Goal: Task Accomplishment & Management: Use online tool/utility

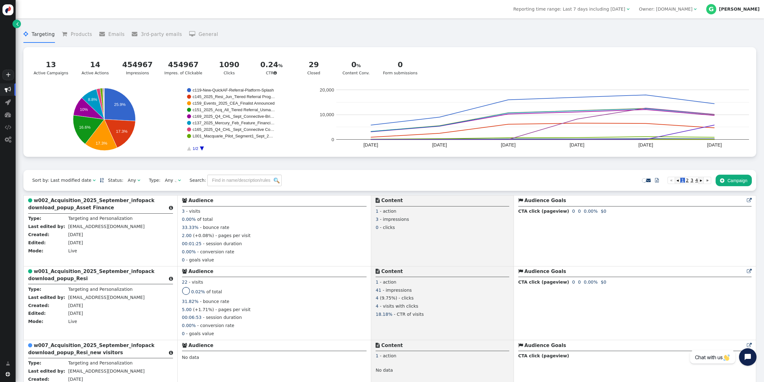
click at [168, 166] on div " Targeting  Products  Emails  3rd-party emails  General ? Active Campaigns…" at bounding box center [389, 96] width 733 height 148
click at [387, 162] on div " Targeting  Products  Emails  3rd-party emails  General ? Active Campaigns…" at bounding box center [389, 96] width 733 height 148
click at [361, 167] on div " Targeting  Products  Emails  3rd-party emails  General ? Active Campaigns…" at bounding box center [389, 96] width 733 height 148
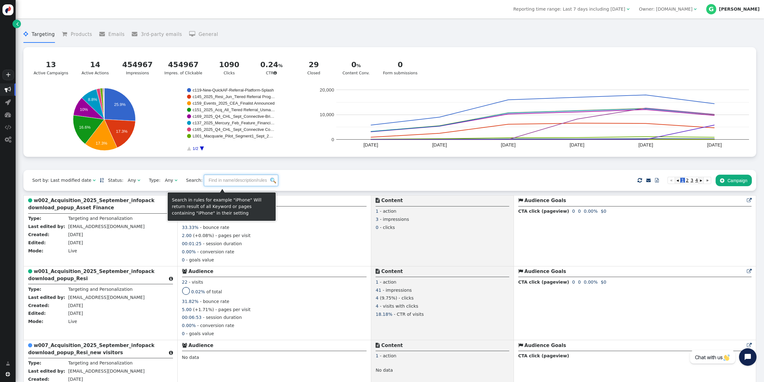
click at [232, 178] on input "text" at bounding box center [241, 180] width 74 height 11
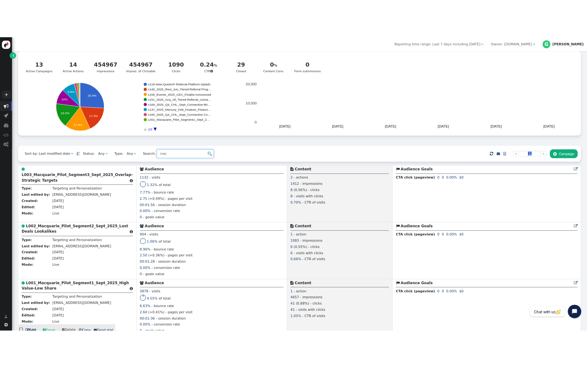
scroll to position [40, 0]
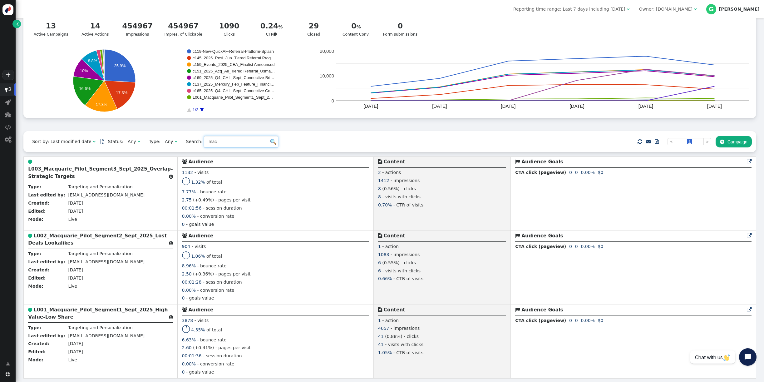
type input "mac"
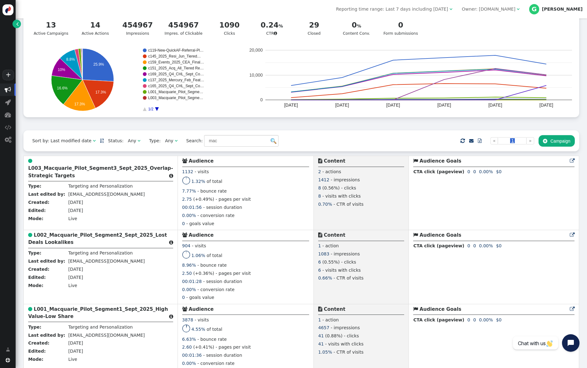
click at [324, 132] on div "Sort by: Last modified date   Status: Any  Type: Any  Search: mac     I…" at bounding box center [300, 140] width 555 height 21
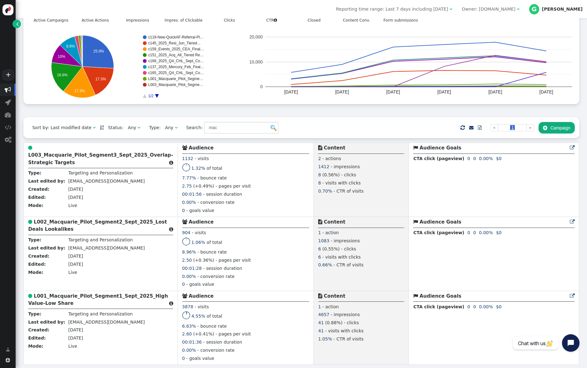
scroll to position [54, 0]
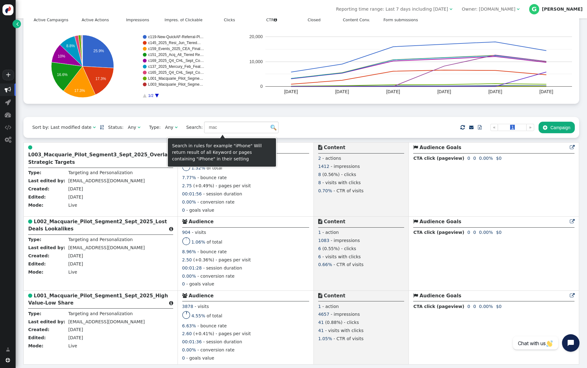
click at [319, 116] on div " Targeting  Products  Emails  3rd-party emails  General ? Active Campaigns…" at bounding box center [300, 43] width 555 height 148
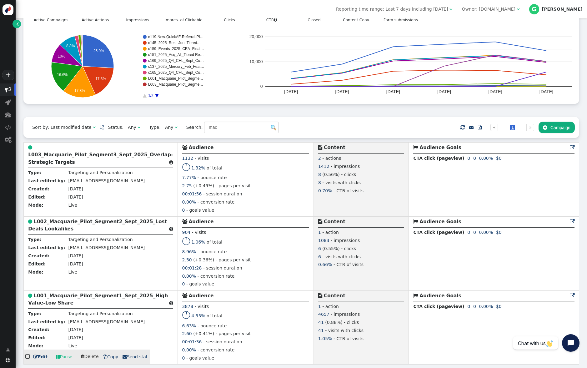
click at [450, 346] on td " Audience Goals  0 0 0.00% 0 0 0.00% 0 0 0.00% 0 0 0.00% 0 0 0.00% 0 0 0.00% …" at bounding box center [494, 327] width 170 height 74
click at [456, 341] on td " Audience Goals  0 0 0.00% 0 0 0.00% 0 0 0.00% 0 0 0.00% 0 0 0.00% 0 0 0.00% …" at bounding box center [494, 327] width 170 height 74
click at [422, 327] on td " Audience Goals  0 0 0.00% 0 0 0.00% 0 0 0.00% 0 0 0.00% 0 0 0.00% 0 0 0.00% …" at bounding box center [494, 327] width 170 height 74
click at [432, 337] on td " Audience Goals  0 0 0.00% 0 0 0.00% 0 0 0.00% 0 0 0.00% 0 0 0.00% 0 0 0.00% …" at bounding box center [494, 327] width 170 height 74
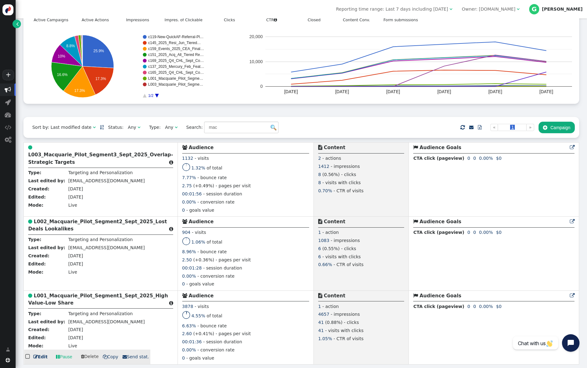
click at [318, 337] on span "1.05%" at bounding box center [325, 338] width 14 height 5
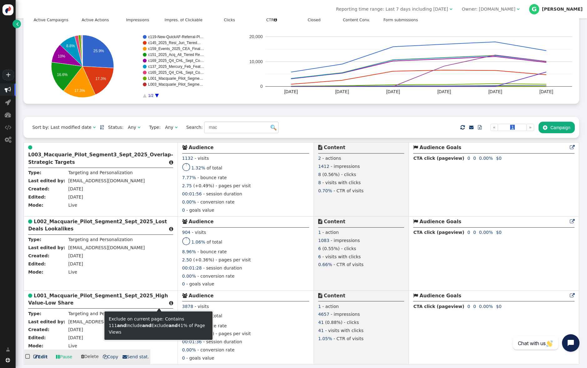
click at [169, 303] on span "" at bounding box center [171, 303] width 4 height 5
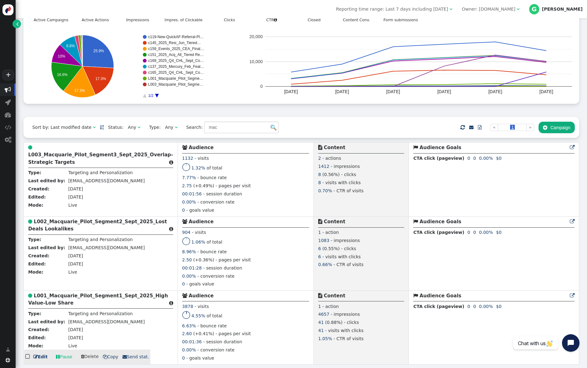
click at [437, 332] on td " Audience Goals  0 0 0.00% 0 0 0.00% 0 0 0.00% 0 0 0.00% 0 0 0.00% 0 0 0.00% …" at bounding box center [494, 327] width 170 height 74
click at [482, 348] on td " Audience Goals  0 0 0.00% 0 0 0.00% 0 0 0.00% 0 0 0.00% 0 0 0.00% 0 0 0.00% …" at bounding box center [494, 327] width 170 height 74
click at [464, 340] on td " Audience Goals  0 0 0.00% 0 0 0.00% 0 0 0.00% 0 0 0.00% 0 0 0.00% 0 0 0.00% …" at bounding box center [494, 327] width 170 height 74
click at [440, 341] on td " Audience Goals  0 0 0.00% 0 0 0.00% 0 0 0.00% 0 0 0.00% 0 0 0.00% 0 0 0.00% …" at bounding box center [494, 327] width 170 height 74
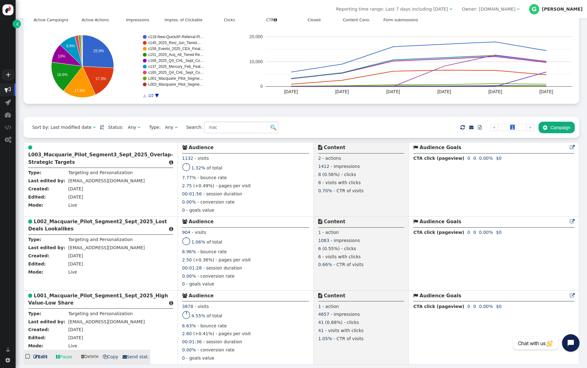
click at [440, 341] on td " Audience Goals  0 0 0.00% 0 0 0.00% 0 0 0.00% 0 0 0.00% 0 0 0.00% 0 0 0.00% …" at bounding box center [494, 327] width 170 height 74
click at [325, 332] on span "- visits with clicks" at bounding box center [344, 330] width 38 height 5
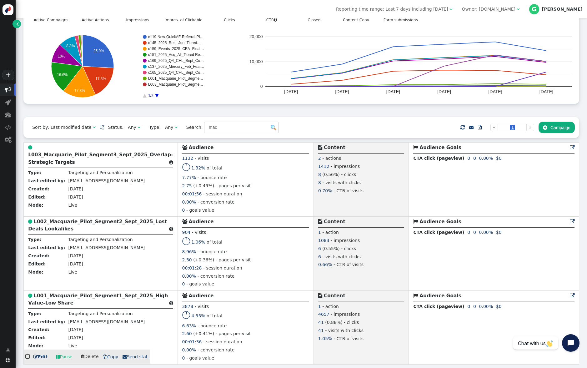
click at [409, 341] on td " Audience Goals  0 0 0.00% 0 0 0.00% 0 0 0.00% 0 0 0.00% 0 0 0.00% 0 0 0.00% …" at bounding box center [494, 327] width 170 height 74
click at [443, 336] on td " Audience Goals  0 0 0.00% 0 0 0.00% 0 0 0.00% 0 0 0.00% 0 0 0.00% 0 0 0.00% …" at bounding box center [494, 327] width 170 height 74
click at [182, 314] on icon at bounding box center [185, 313] width 7 height 4
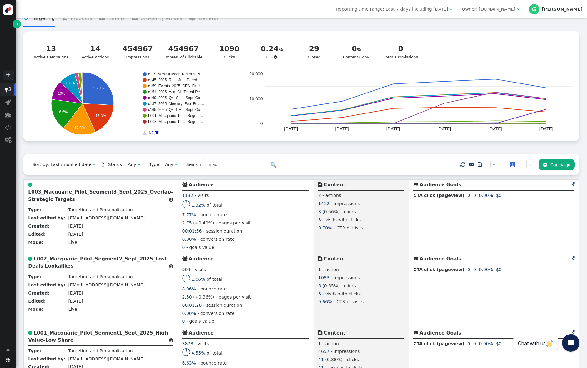
scroll to position [0, 0]
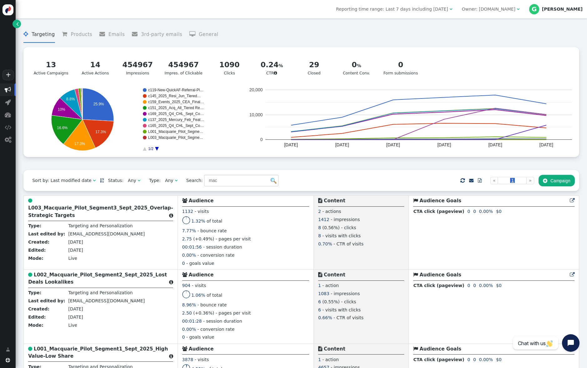
click at [10, 54] on div "+" at bounding box center [8, 41] width 16 height 83
click at [19, 22] on link "" at bounding box center [16, 24] width 8 height 8
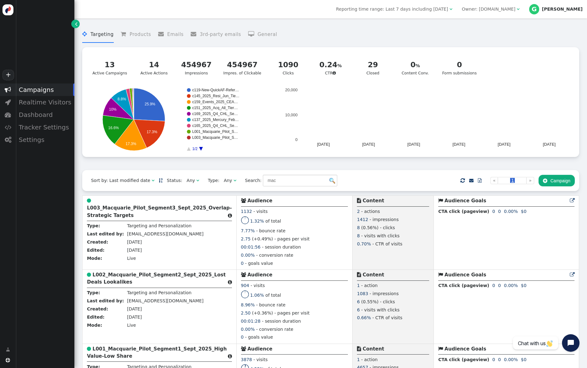
click at [41, 185] on div " Campaigns  Realtime Visitors  Dashboard  Tracker Settings  Settings" at bounding box center [37, 211] width 74 height 256
click at [351, 31] on menu " Targeting  Products  Emails  3rd-party emails  General" at bounding box center [330, 34] width 497 height 17
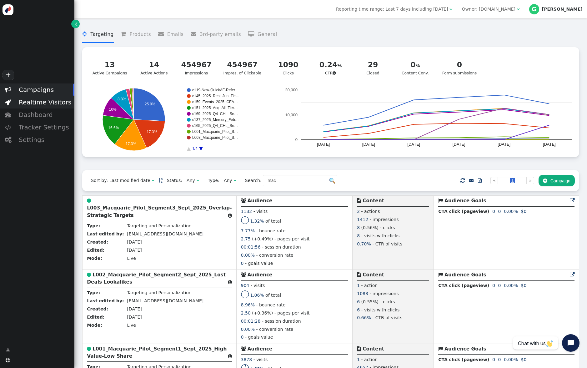
click at [29, 103] on div "Realtime Visitors" at bounding box center [45, 102] width 59 height 12
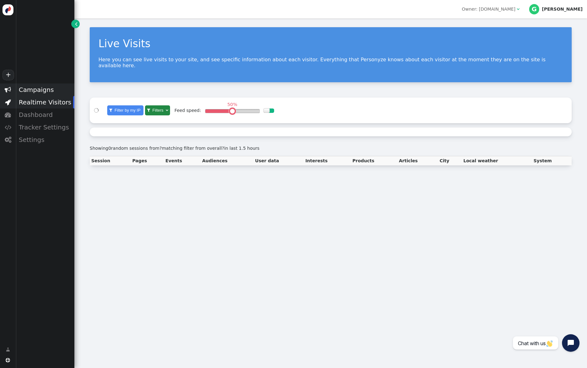
click at [30, 87] on div "Campaigns" at bounding box center [45, 89] width 59 height 12
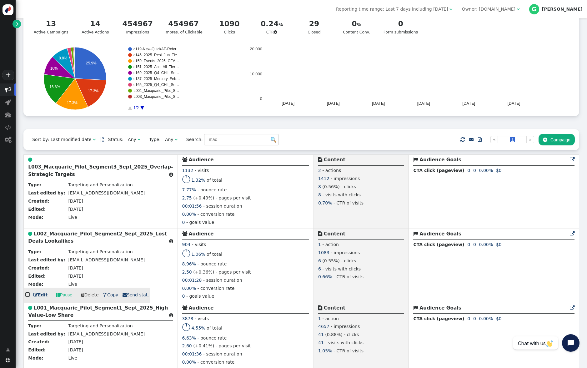
scroll to position [54, 0]
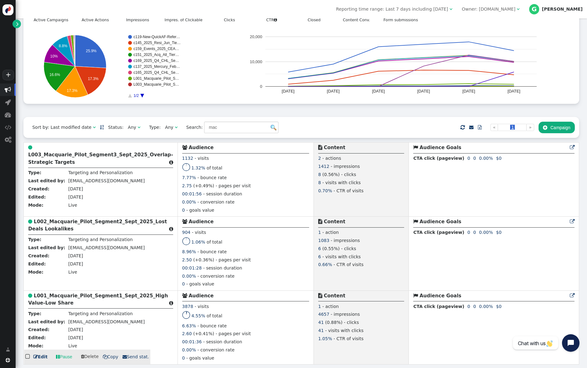
click at [450, 342] on td " Audience Goals  0 0 0.00% 0 0 0.00% 0 0 0.00% 0 0 0.00% 0 0 0.00% 0 0 0.00% …" at bounding box center [494, 327] width 170 height 74
drag, startPoint x: 375, startPoint y: 127, endPoint x: 384, endPoint y: 130, distance: 8.8
click at [375, 127] on div "Sort by: Last modified date   Status: Any  Type: Any  Search: mac     I…" at bounding box center [300, 127] width 555 height 21
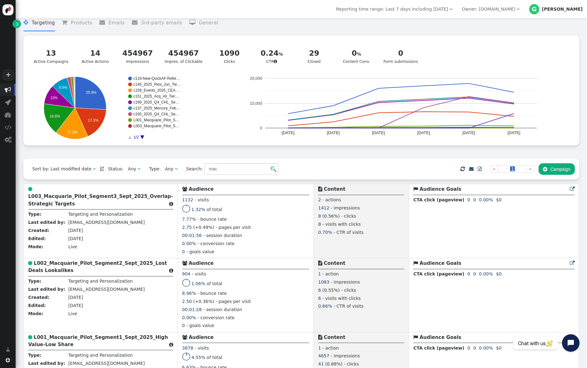
scroll to position [0, 0]
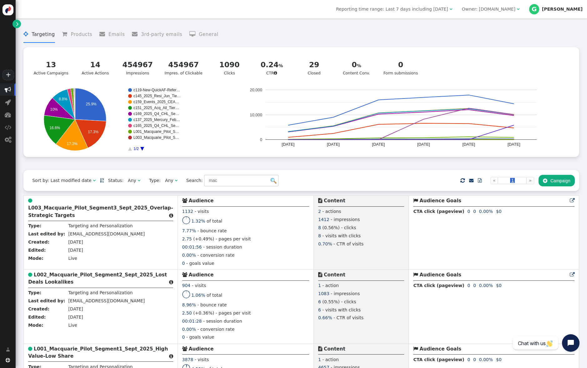
click at [448, 9] on span "Reporting time range: Last 7 days including [DATE]" at bounding box center [392, 9] width 112 height 5
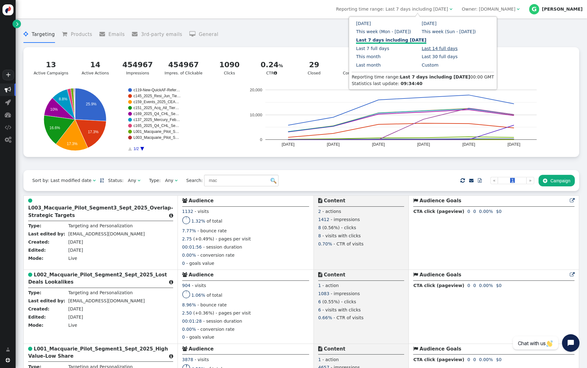
click at [434, 47] on link "Last 14 full days" at bounding box center [439, 48] width 36 height 5
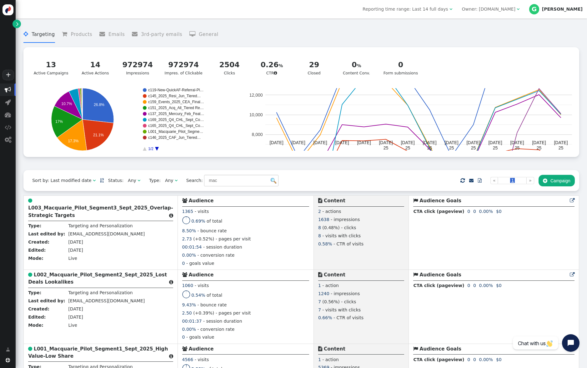
click at [431, 176] on div "Sort by: Last modified date   Status: Any  Type: Any  Search: mac     I…" at bounding box center [300, 180] width 555 height 21
click at [448, 11] on span "Reporting time range: Last 14 full days" at bounding box center [404, 9] width 85 height 5
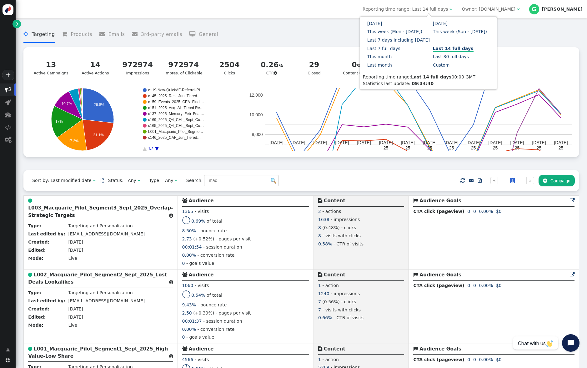
click at [381, 41] on link "Last 7 days including [DATE]" at bounding box center [398, 39] width 62 height 5
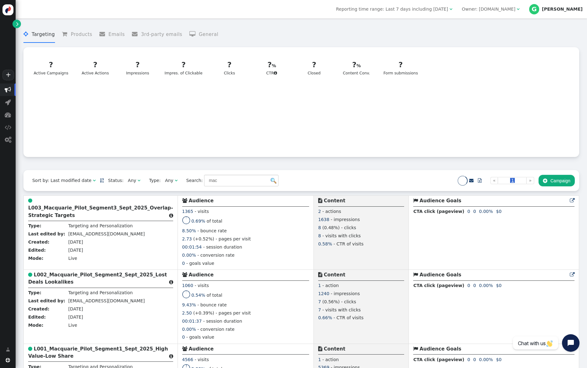
click at [425, 36] on menu " Targeting  Products  Emails  3rd-party emails  General" at bounding box center [300, 34] width 555 height 17
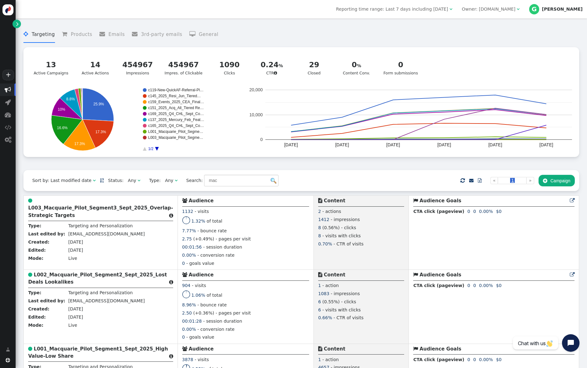
click at [401, 165] on div " Targeting  Products  Emails  3rd-party emails  General ? Active Campaigns…" at bounding box center [300, 96] width 555 height 148
click at [95, 46] on div " Targeting  Products  Emails  3rd-party emails  General ? Active Campaigns…" at bounding box center [300, 91] width 555 height 131
click at [238, 170] on div " Targeting  Products  Emails  3rd-party emails  General ? Active Campaigns…" at bounding box center [300, 96] width 555 height 148
click at [167, 139] on rect "A chart." at bounding box center [176, 138] width 56 height 4
click at [92, 58] on link "14 Active Actions" at bounding box center [95, 68] width 38 height 24
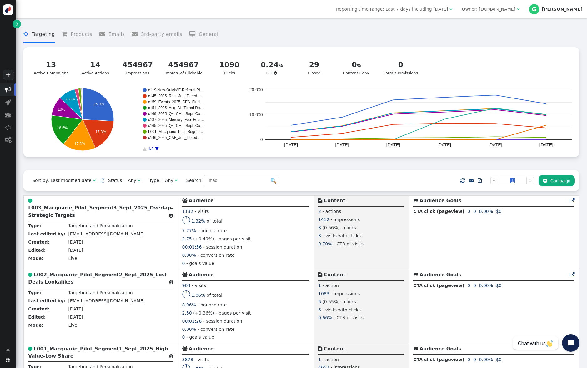
click at [135, 69] on div "454967" at bounding box center [137, 64] width 31 height 11
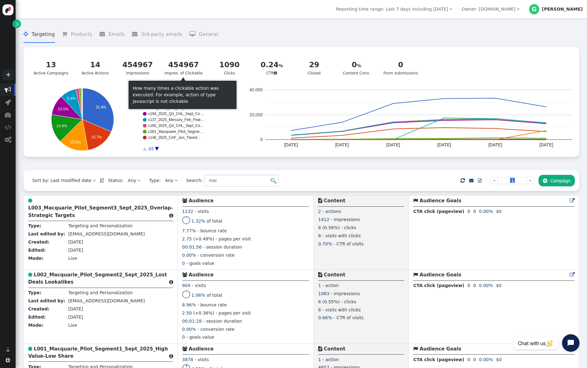
click at [191, 70] on div "454967" at bounding box center [184, 64] width 38 height 11
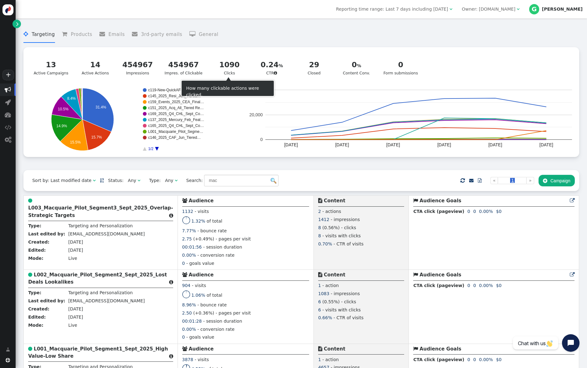
click at [228, 72] on div "1090 Clicks" at bounding box center [229, 67] width 31 height 17
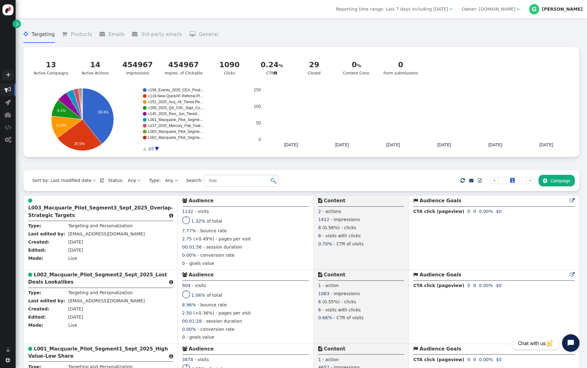
click at [157, 151] on icon "A chart." at bounding box center [157, 149] width 4 height 4
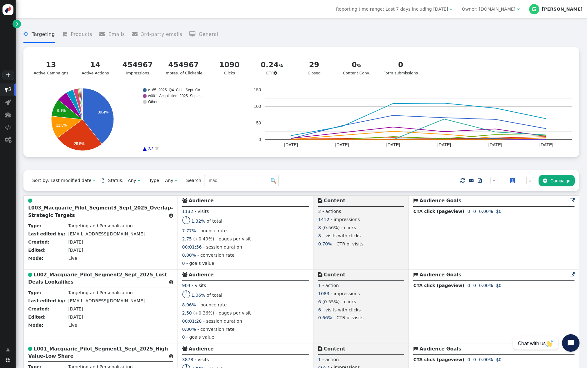
click at [144, 151] on icon "A chart." at bounding box center [145, 149] width 4 height 4
click at [232, 159] on div " Targeting  Products  Emails  3rd-party emails  General 1090 Clicks  13 A…" at bounding box center [300, 96] width 555 height 148
click at [233, 161] on div " Targeting  Products  Emails  3rd-party emails  General 1090 Clicks  13 A…" at bounding box center [300, 96] width 555 height 148
click at [271, 169] on div " Targeting  Products  Emails  3rd-party emails  General 1090 Clicks  13 A…" at bounding box center [300, 96] width 555 height 148
click at [272, 168] on div " Targeting  Products  Emails  3rd-party emails  General 1090 Clicks  13 A…" at bounding box center [300, 96] width 555 height 148
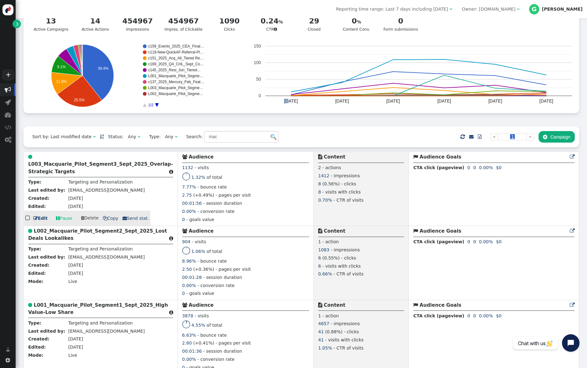
scroll to position [54, 0]
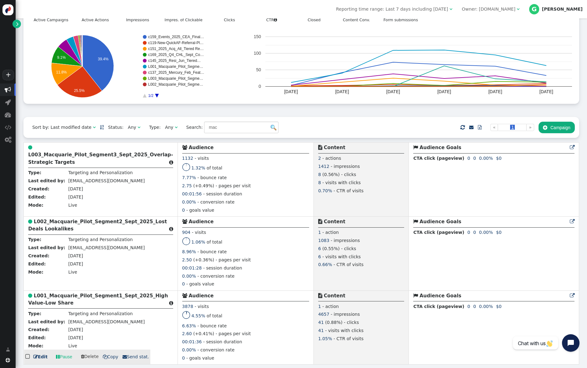
click at [228, 298] on div " Audience" at bounding box center [245, 296] width 127 height 9
click at [81, 290] on td " L001_Macquarie_Pilot_Segment1_Sept_2025_High Value-Low Share  Type: Targetin…" at bounding box center [101, 327] width 154 height 74
click at [80, 296] on b "L001_Macquarie_Pilot_Segment1_Sept_2025_High Value-Low Share" at bounding box center [98, 299] width 140 height 13
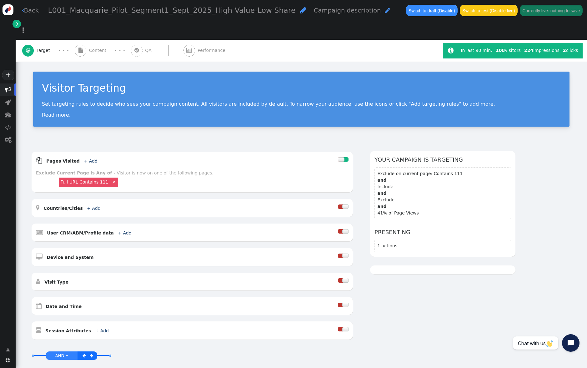
click at [19, 24] on link "" at bounding box center [16, 24] width 8 height 8
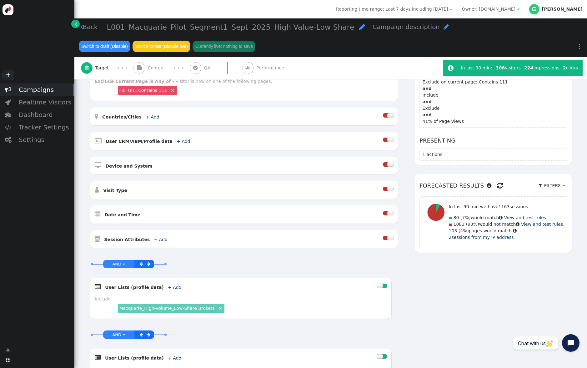
scroll to position [94, 0]
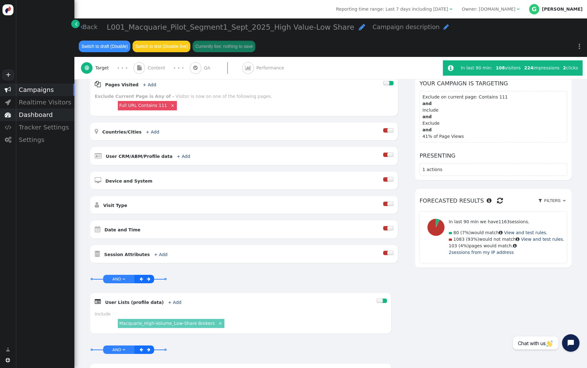
click at [35, 112] on div "Dashboard" at bounding box center [45, 114] width 59 height 12
click at [39, 127] on div "General" at bounding box center [45, 125] width 59 height 9
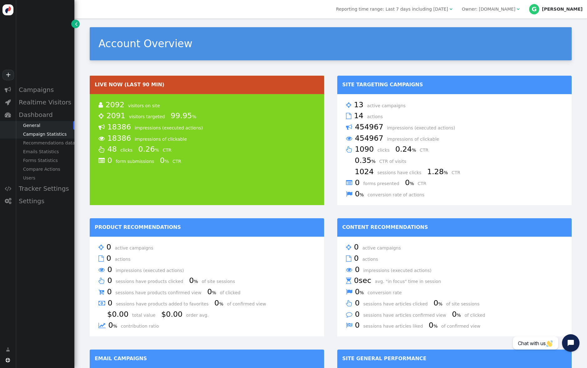
click at [33, 134] on div "Campaign Statistics" at bounding box center [45, 134] width 59 height 9
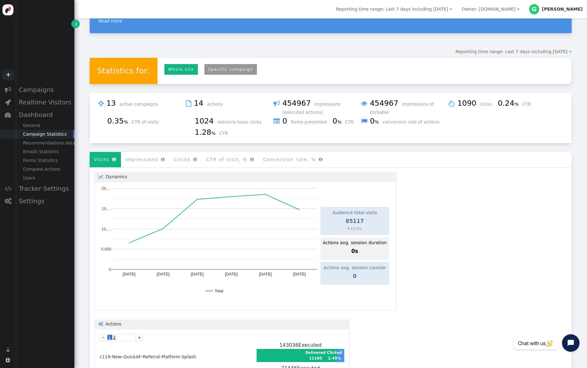
scroll to position [24, 0]
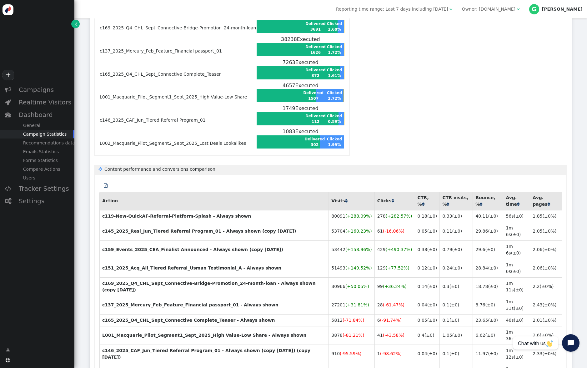
scroll to position [469, 0]
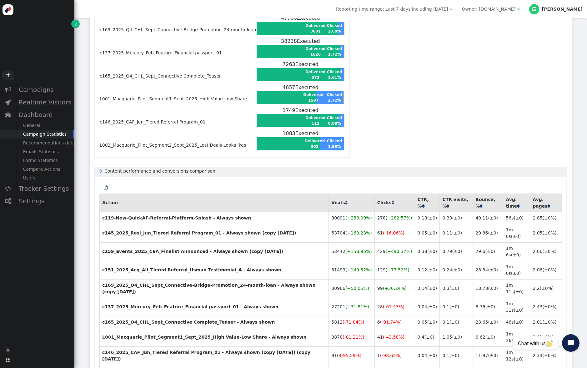
click at [411, 123] on div " A/B testing Total variations 0 Showing data for 7 days From [DATE] Audience t…" at bounding box center [331, 143] width 482 height 791
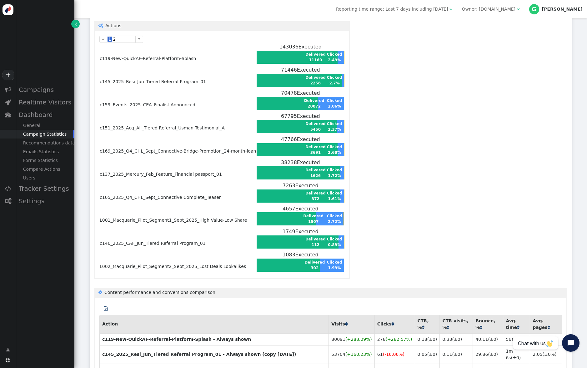
drag, startPoint x: 415, startPoint y: 258, endPoint x: 496, endPoint y: 250, distance: 81.6
click at [415, 258] on div " A/B testing Total variations 0 Showing data for 7 days From [DATE] Audience t…" at bounding box center [331, 264] width 482 height 791
click at [455, 234] on div " A/B testing Total variations 0 Showing data for 7 days From [DATE] Audience t…" at bounding box center [331, 264] width 482 height 791
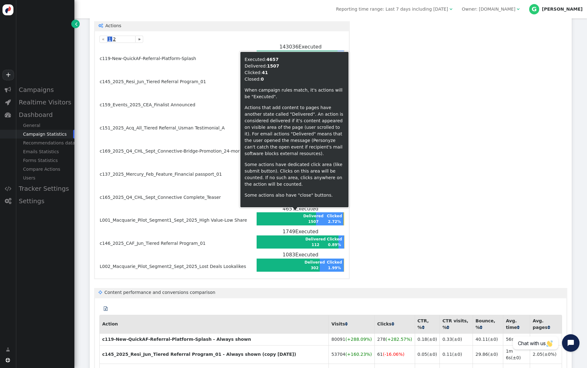
click at [429, 218] on div " A/B testing Total variations 0 Showing data for 7 days From [DATE] Audience t…" at bounding box center [331, 264] width 482 height 791
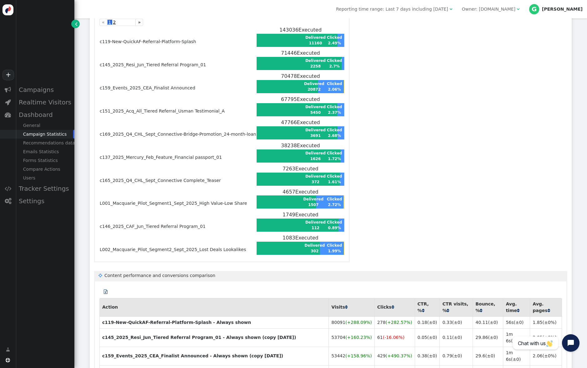
scroll to position [235, 0]
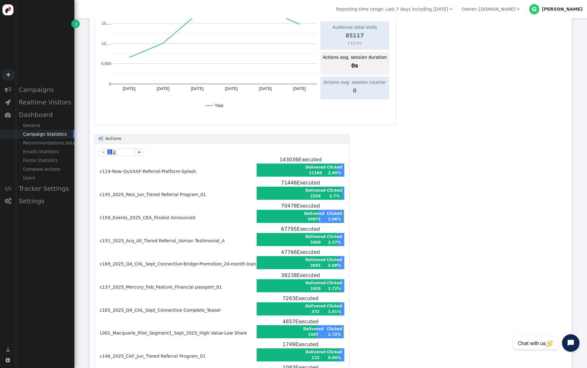
click at [138, 153] on link "»" at bounding box center [139, 151] width 8 height 7
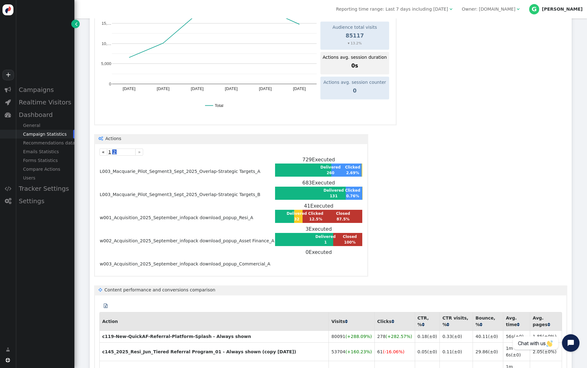
click at [103, 151] on link "«" at bounding box center [103, 151] width 8 height 7
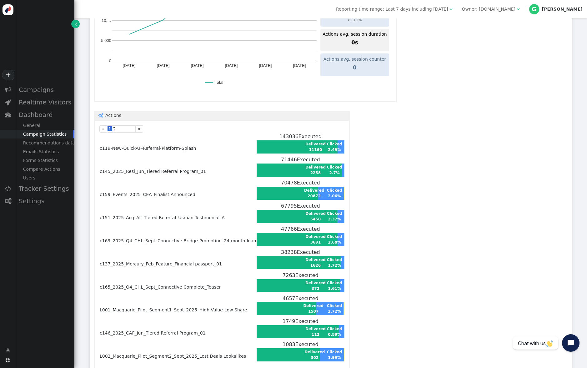
scroll to position [336, 0]
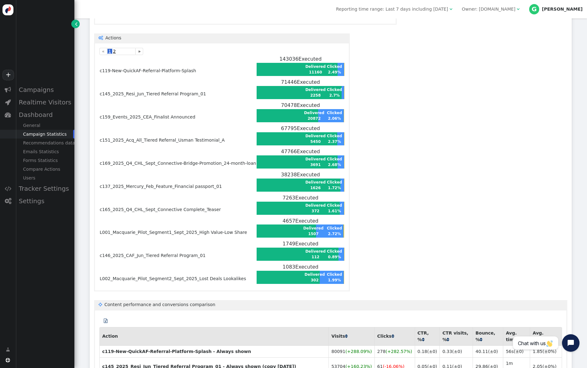
click at [430, 243] on div " A/B testing Total variations 0 Showing data for 7 days From [DATE] Audience t…" at bounding box center [331, 277] width 482 height 791
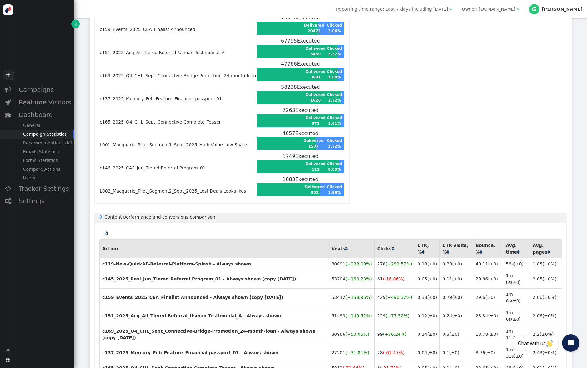
scroll to position [437, 0]
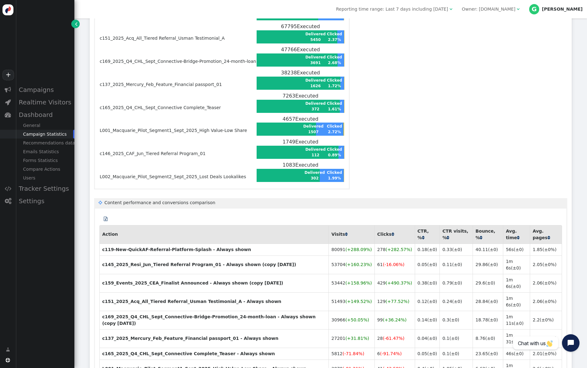
click at [425, 182] on div " A/B testing Total variations 0 Showing data for 7 days From [DATE] Audience t…" at bounding box center [331, 175] width 482 height 791
click at [455, 117] on div " A/B testing Total variations 0 Showing data for 7 days From [DATE] Audience t…" at bounding box center [331, 175] width 482 height 791
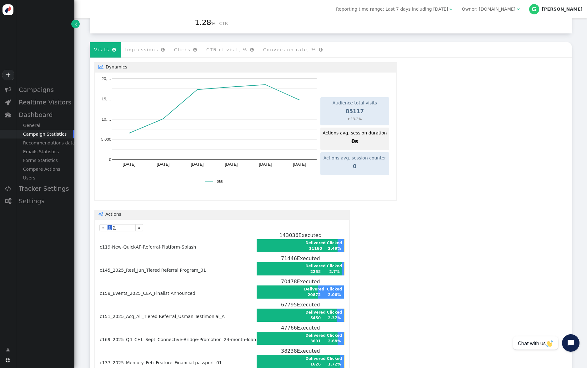
scroll to position [126, 0]
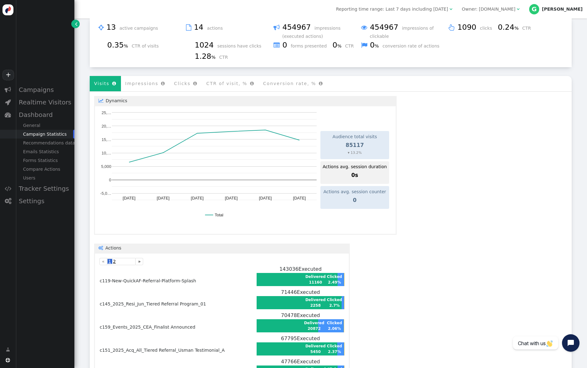
click at [150, 280] on td "c119-New-QuickAF-Referral-Platform-Splash" at bounding box center [177, 276] width 157 height 23
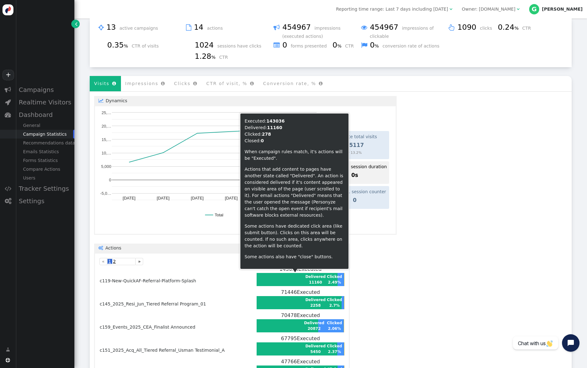
click at [270, 284] on td at bounding box center [280, 279] width 47 height 12
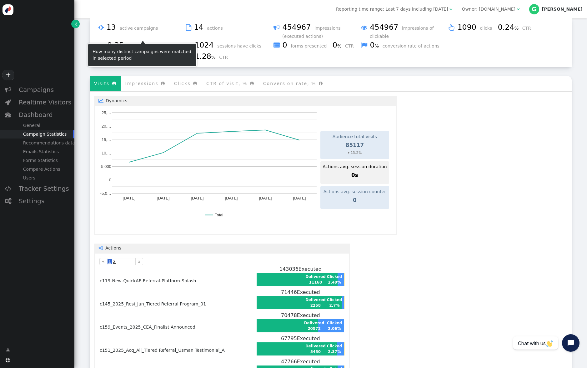
click at [137, 29] on span "active campaigns" at bounding box center [140, 28] width 43 height 5
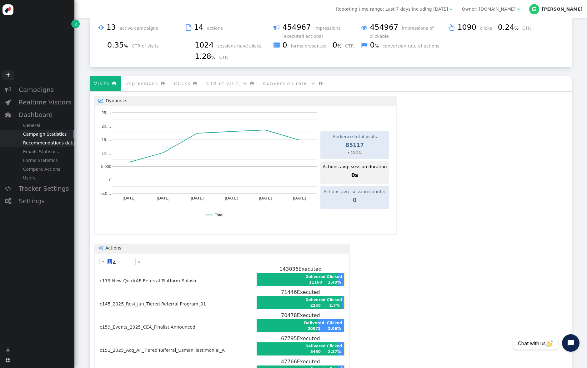
click at [40, 146] on div "Recommendations data" at bounding box center [45, 142] width 59 height 9
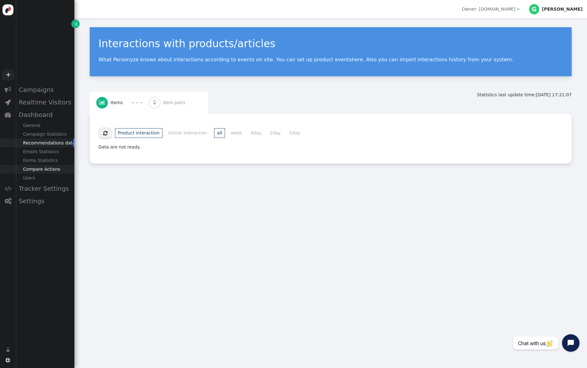
click at [40, 170] on div "Compare Actions" at bounding box center [45, 169] width 59 height 9
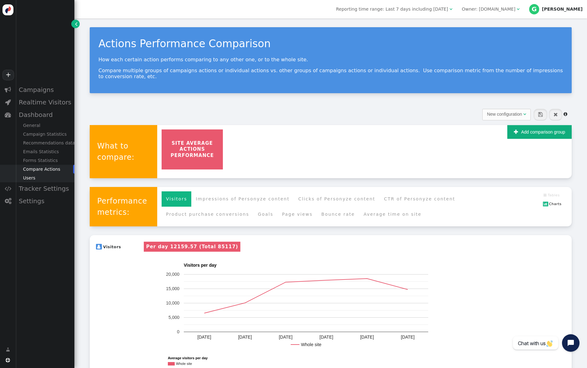
click at [33, 176] on div "Users" at bounding box center [45, 177] width 59 height 9
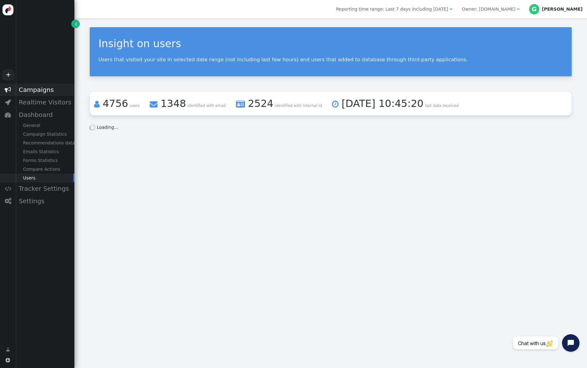
click at [38, 93] on div "Campaigns" at bounding box center [45, 89] width 59 height 12
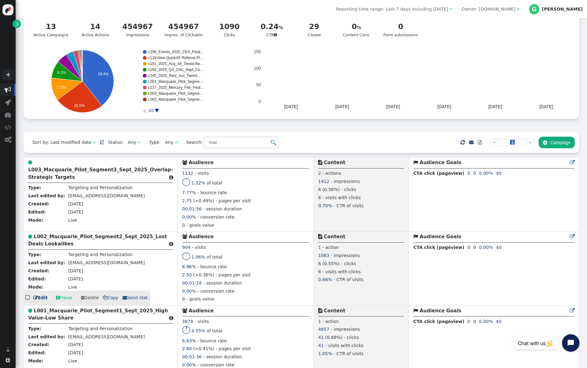
scroll to position [54, 0]
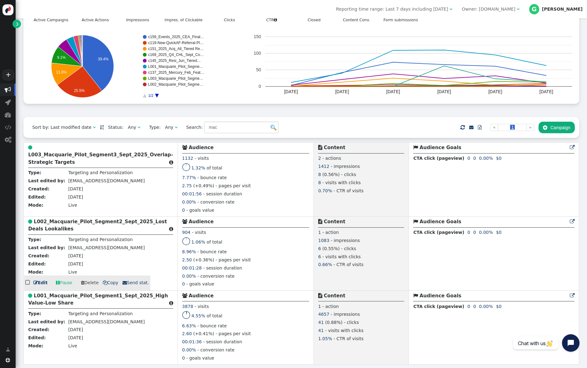
click at [79, 221] on b "L002_Macquarie_Pilot_Segment2_Sept_2025_Lost Deals Lookalikes" at bounding box center [97, 225] width 139 height 13
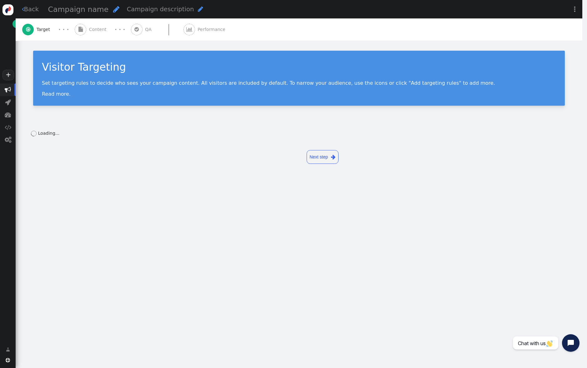
click at [79, 221] on div " Back Campaign name  Campaign description  Save as draft Publish for test Pu…" at bounding box center [299, 174] width 566 height 349
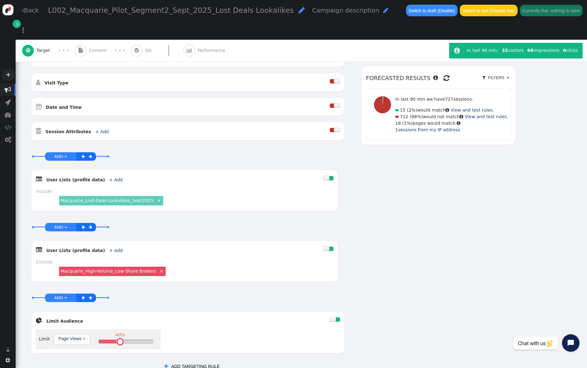
scroll to position [201, 0]
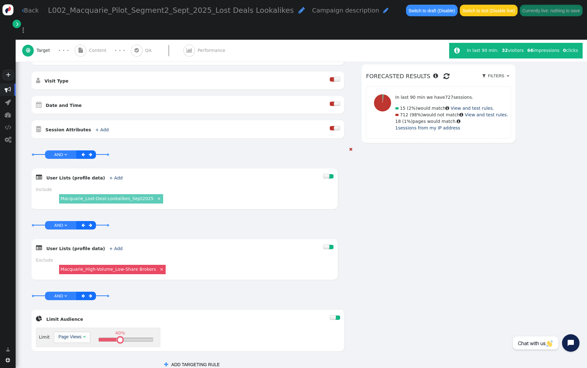
click at [99, 196] on link "Macquarie_Lost-Deal-Lookalikes_Sept2025" at bounding box center [106, 198] width 93 height 5
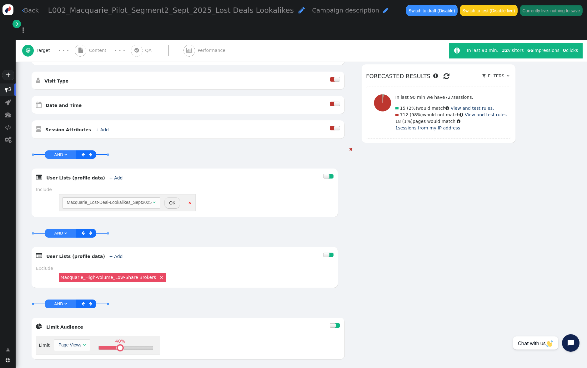
click at [422, 196] on div "AND OR XOR AND     Pages Visited + Add  Include Current Page is Any of - V…" at bounding box center [273, 164] width 484 height 428
click at [426, 175] on div "AND OR XOR AND     Pages Visited + Add  Include Current Page is Any of - V…" at bounding box center [273, 164] width 484 height 428
click at [173, 197] on button "OK" at bounding box center [172, 202] width 16 height 11
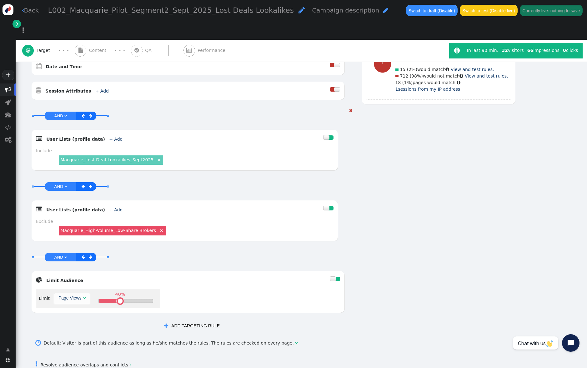
scroll to position [247, 0]
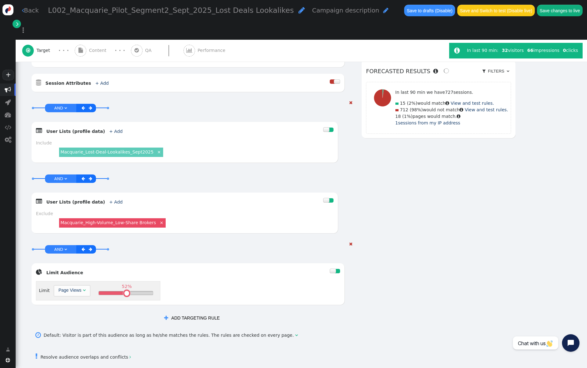
click at [125, 291] on div "52% " at bounding box center [126, 292] width 54 height 3
click at [124, 291] on table at bounding box center [125, 293] width 5 height 5
click at [413, 287] on div "AND OR XOR AND     Pages Visited + Add  Include Current Page is Any of - V…" at bounding box center [273, 113] width 484 height 420
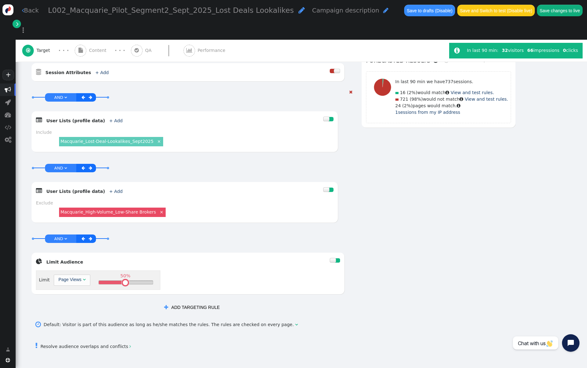
scroll to position [260, 0]
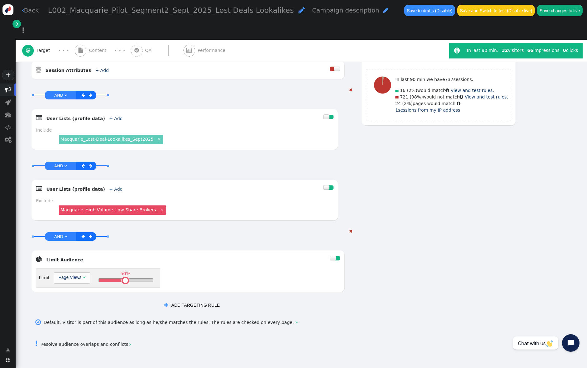
click at [62, 279] on td " Limit Audience  Limit Page Views  50% " at bounding box center [187, 274] width 313 height 49
click at [75, 274] on div "Page Views" at bounding box center [69, 277] width 23 height 7
click at [31, 299] on div " ADD TARGETING RULE" at bounding box center [192, 305] width 322 height 12
click at [38, 299] on div " ADD TARGETING RULE" at bounding box center [192, 305] width 322 height 12
click at [63, 299] on div " ADD TARGETING RULE" at bounding box center [192, 305] width 322 height 12
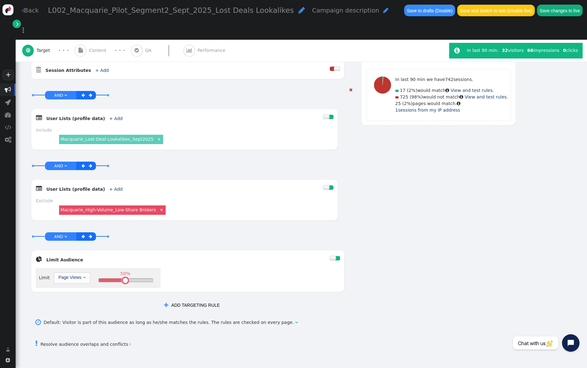
click at [389, 287] on div "AND OR XOR AND     Pages Visited + Add  Include Current Page is Any of - V…" at bounding box center [273, 101] width 484 height 420
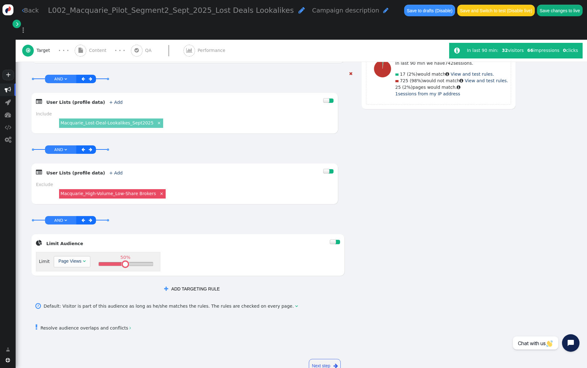
scroll to position [277, 0]
click at [322, 358] on link "Next step " at bounding box center [325, 365] width 32 height 14
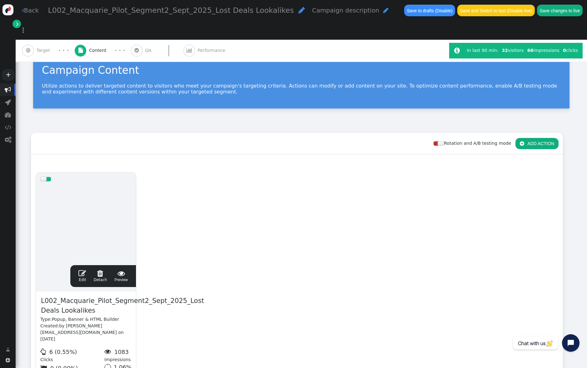
scroll to position [77, 0]
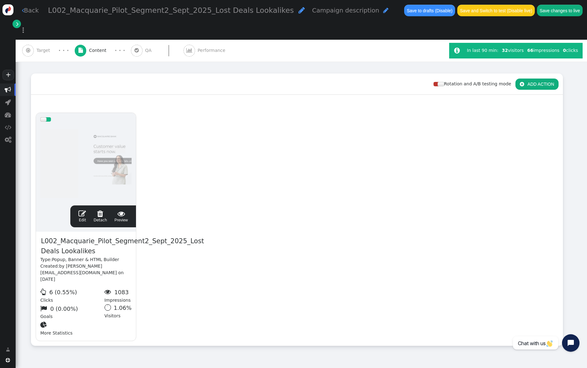
click at [104, 340] on div "Campaign Content Utilize actions to deliver targeted content to visitors who me…" at bounding box center [301, 185] width 571 height 402
click at [81, 334] on div "Rotation and A/B testing mode  ADD ACTION  Always shown Content in this box i…" at bounding box center [301, 213] width 540 height 281
click at [323, 368] on link "Next step " at bounding box center [325, 375] width 32 height 14
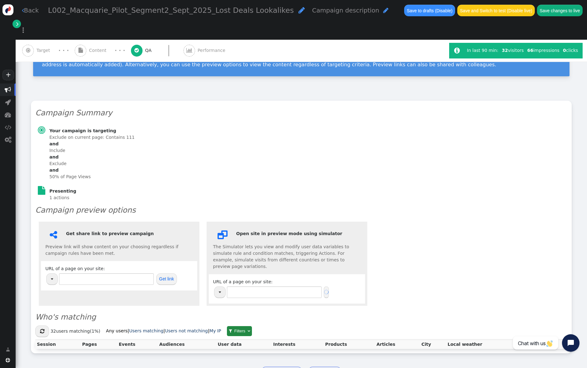
scroll to position [41, 0]
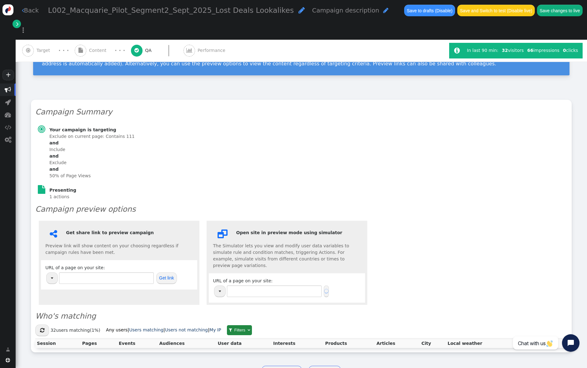
type input "[URL][DOMAIN_NAME]"
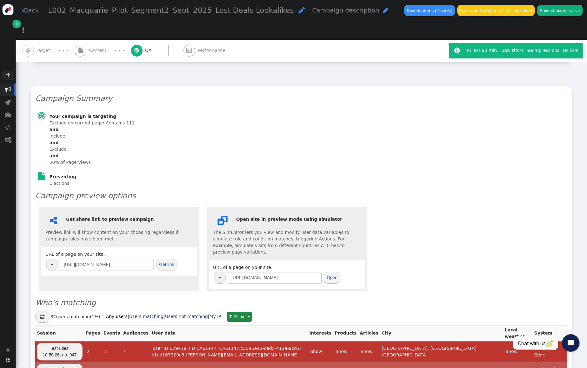
scroll to position [56, 0]
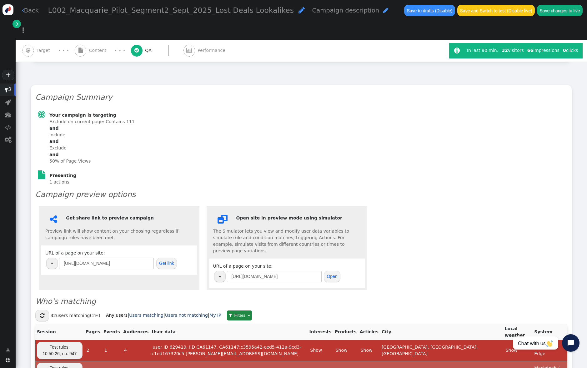
click at [61, 144] on section "Exclude on current page: Contains 111 and Include and Exclude and 50% of Page V…" at bounding box center [91, 141] width 85 height 46
click at [102, 144] on section "Exclude on current page: Contains 111 and Include and Exclude and 50% of Page V…" at bounding box center [91, 141] width 85 height 46
click at [73, 140] on section "Exclude on current page: Contains 111 and Include and Exclude and 50% of Page V…" at bounding box center [91, 141] width 85 height 46
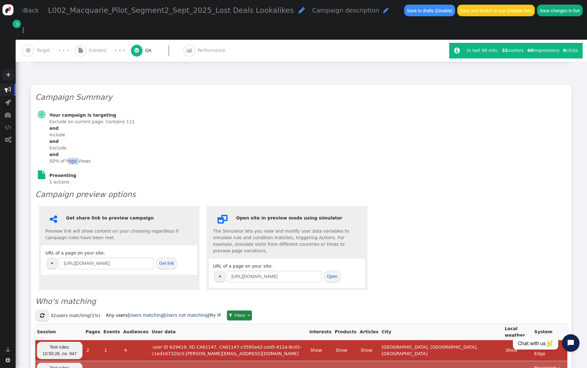
click at [73, 140] on section "Exclude on current page: Contains 111 and Include and Exclude and 50% of Page V…" at bounding box center [91, 141] width 85 height 46
click at [72, 138] on b "and" at bounding box center [91, 141] width 85 height 7
click at [69, 125] on b "and" at bounding box center [91, 128] width 85 height 7
click at [98, 118] on section "Exclude on current page: Contains 111 and Include and Exclude and 50% of Page V…" at bounding box center [91, 141] width 85 height 46
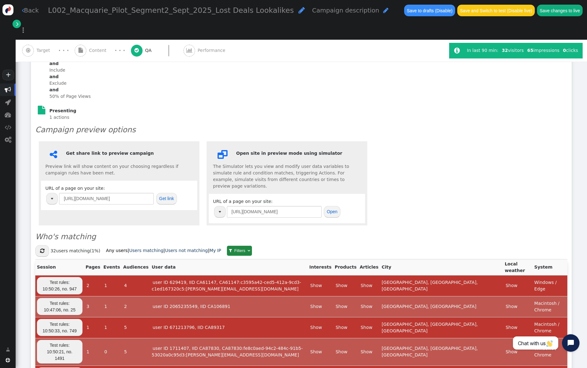
scroll to position [177, 0]
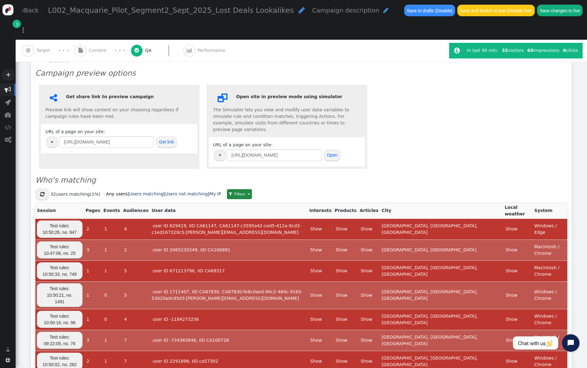
click at [439, 103] on div " Get share link to preview campaign Preview link will show content on your cho…" at bounding box center [301, 126] width 532 height 91
click at [456, 85] on div " Get share link to preview campaign Preview link will show content on your cho…" at bounding box center [301, 126] width 532 height 91
click at [462, 174] on h3 "Who's matching" at bounding box center [301, 179] width 532 height 11
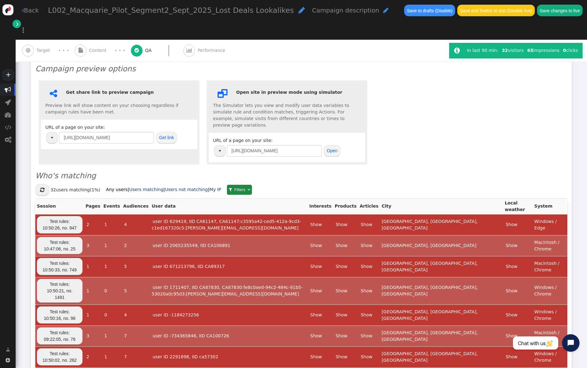
scroll to position [208, 0]
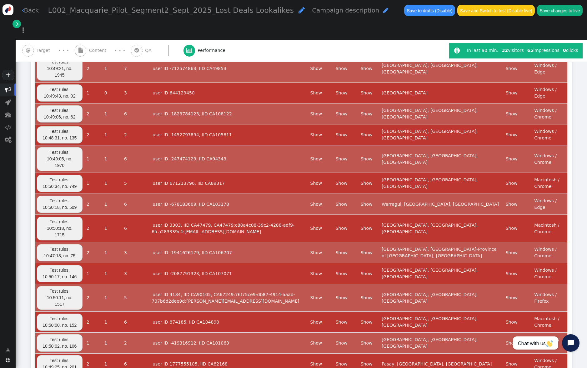
scroll to position [0, 0]
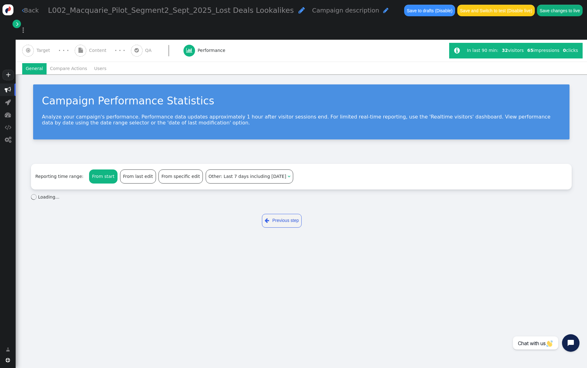
click at [284, 214] on link " Previous step" at bounding box center [282, 221] width 40 height 14
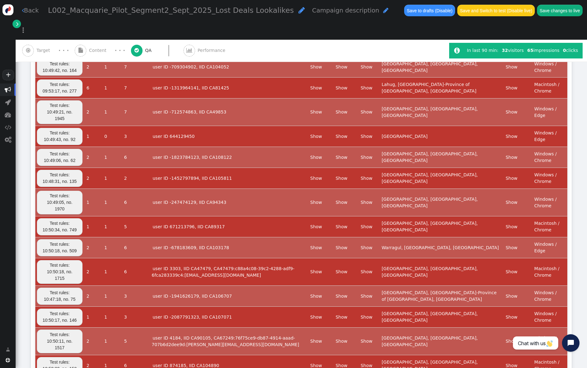
scroll to position [676, 0]
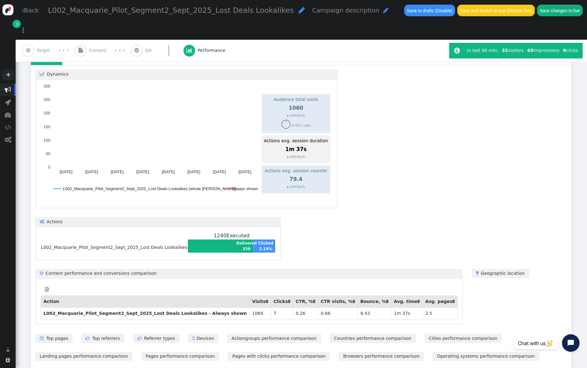
scroll to position [143, 0]
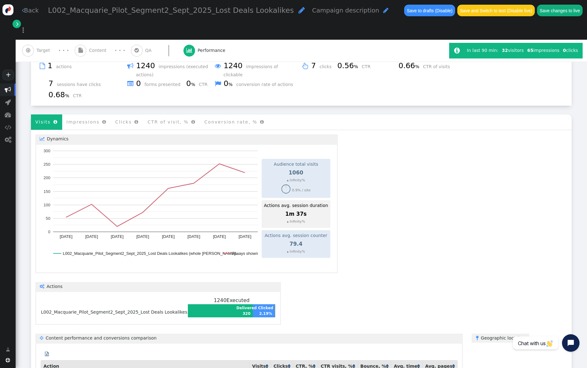
click at [405, 209] on div " A/B testing Total variations 0 Showing data for 9 days From [DATE] Audience t…" at bounding box center [301, 288] width 540 height 317
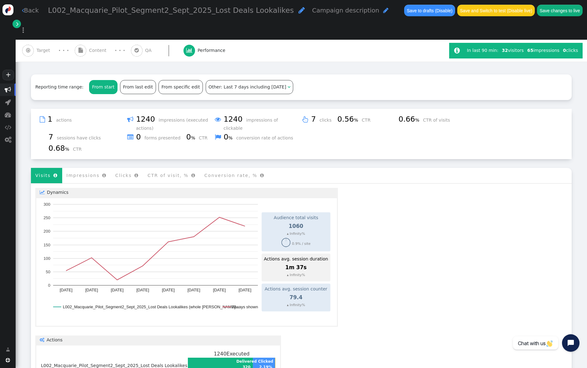
scroll to position [79, 0]
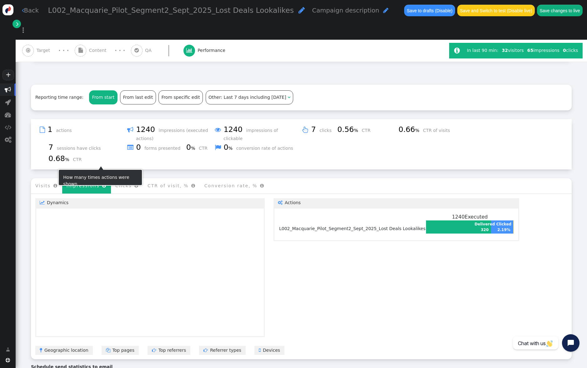
click at [92, 178] on li "Impressions " at bounding box center [86, 185] width 49 height 15
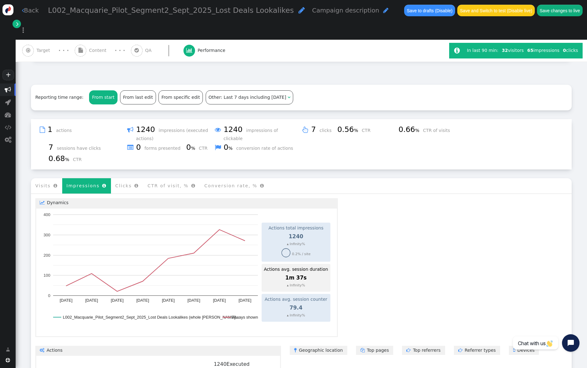
click at [127, 178] on li "Clicks " at bounding box center [127, 185] width 32 height 15
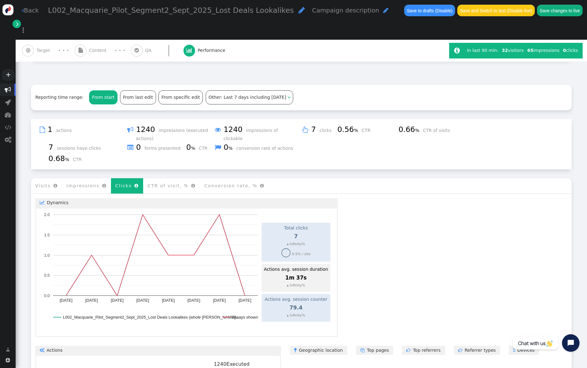
click at [160, 178] on li "CTR of visit, % " at bounding box center [171, 185] width 57 height 15
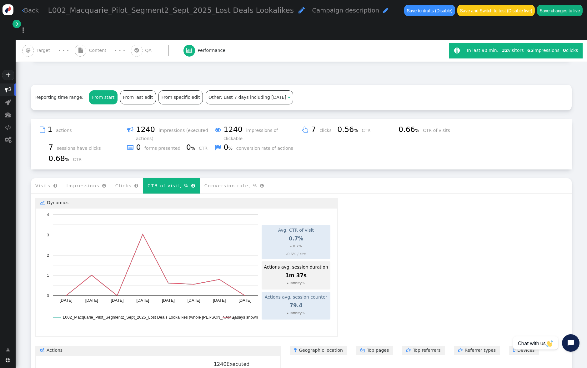
click at [217, 178] on li "Conversion rate, % " at bounding box center [234, 185] width 69 height 15
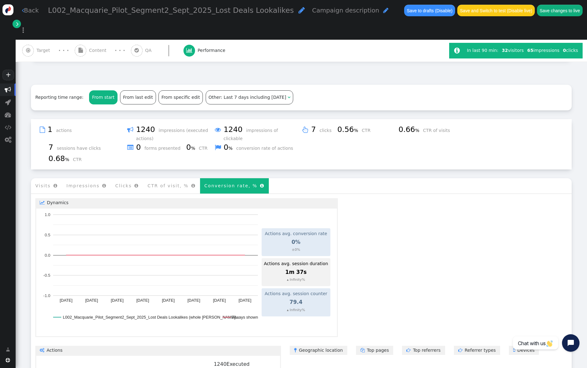
click at [170, 178] on li "CTR of visit, % " at bounding box center [171, 185] width 57 height 15
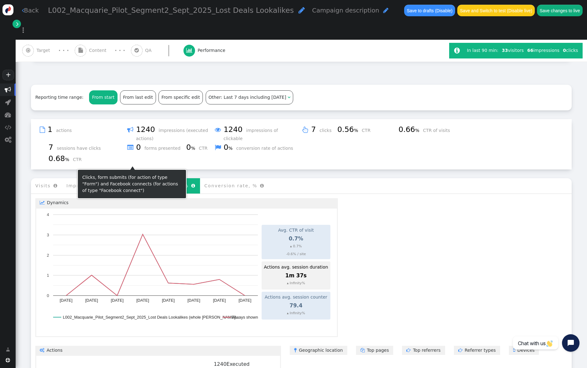
click at [114, 178] on li "Clicks " at bounding box center [127, 185] width 32 height 15
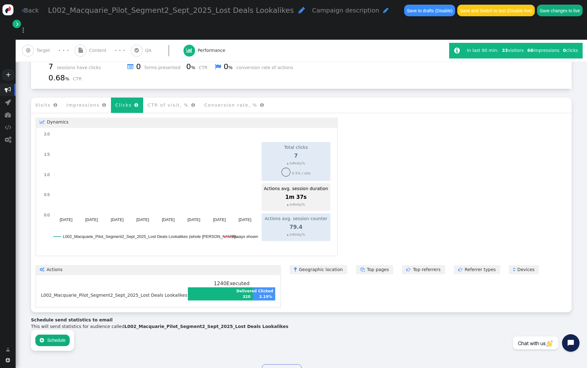
scroll to position [160, 0]
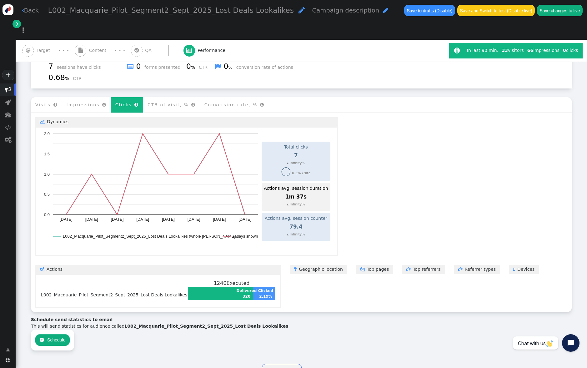
click at [20, 21] on link "" at bounding box center [16, 24] width 8 height 8
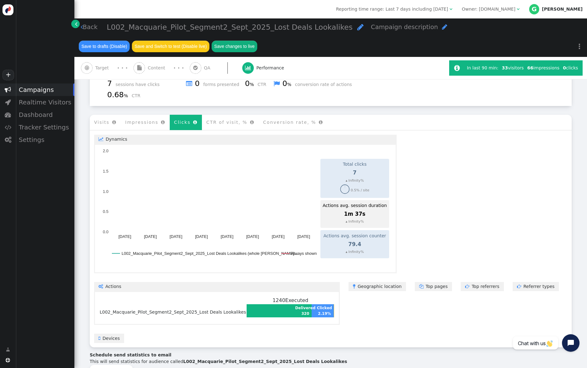
scroll to position [177, 0]
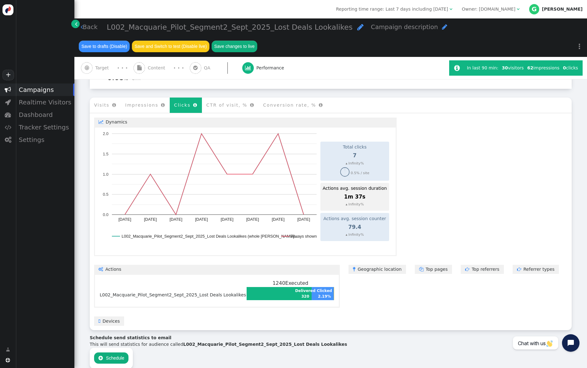
click at [35, 196] on div " Campaigns  Realtime Visitors  Dashboard  Tracker Settings  Settings" at bounding box center [37, 211] width 74 height 256
click at [57, 218] on div " Campaigns  Realtime Visitors  Dashboard  Tracker Settings  Settings" at bounding box center [37, 211] width 74 height 256
click at [47, 202] on div " Campaigns  Realtime Visitors  Dashboard  Tracker Settings  Settings" at bounding box center [37, 211] width 74 height 256
click at [42, 100] on div "Realtime Visitors" at bounding box center [45, 102] width 59 height 12
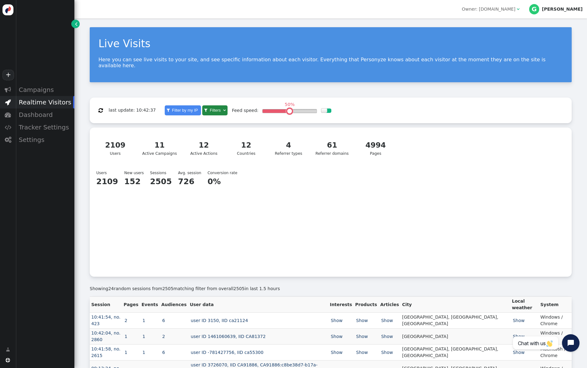
click at [288, 241] on div at bounding box center [293, 219] width 125 height 94
